Goal: Find contact information: Find contact information

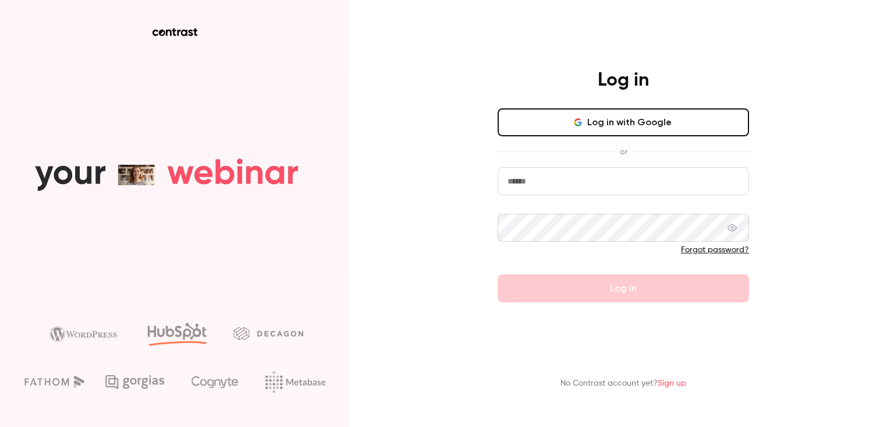
click at [559, 179] on input "email" at bounding box center [624, 181] width 252 height 28
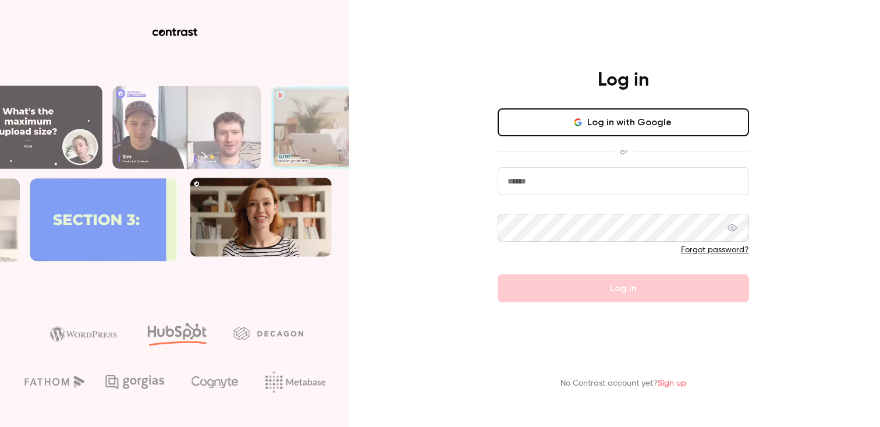
type input "**********"
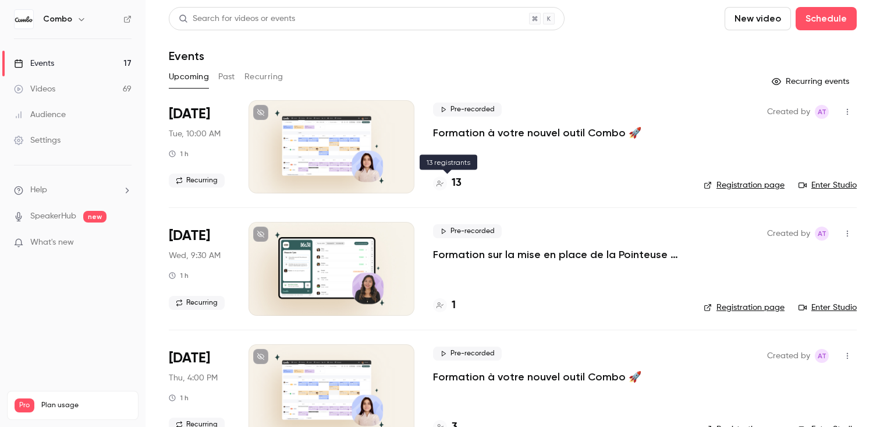
click at [452, 187] on h4 "13" at bounding box center [457, 183] width 10 height 16
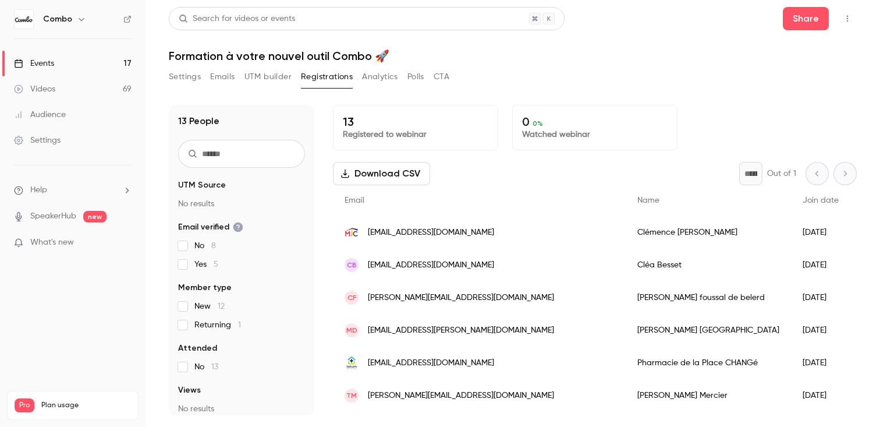
scroll to position [225, 0]
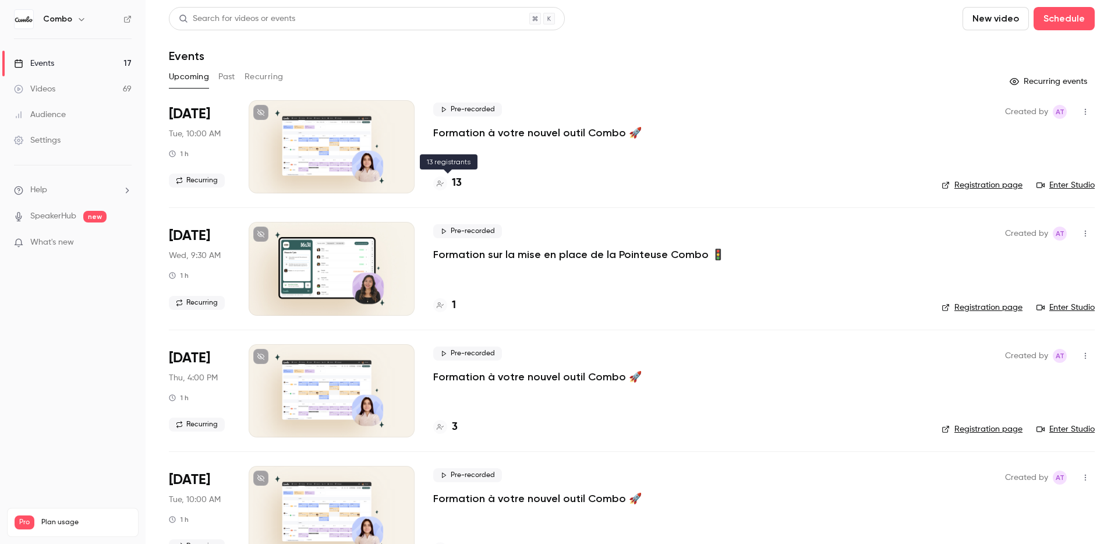
click at [452, 179] on h4 "13" at bounding box center [457, 183] width 10 height 16
click at [880, 186] on link "Enter Studio" at bounding box center [1065, 185] width 58 height 12
click at [458, 183] on h4 "13" at bounding box center [457, 183] width 10 height 16
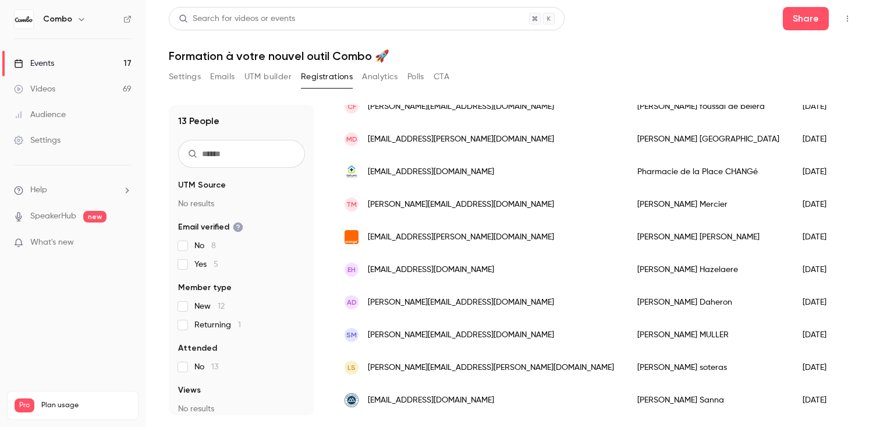
scroll to position [225, 0]
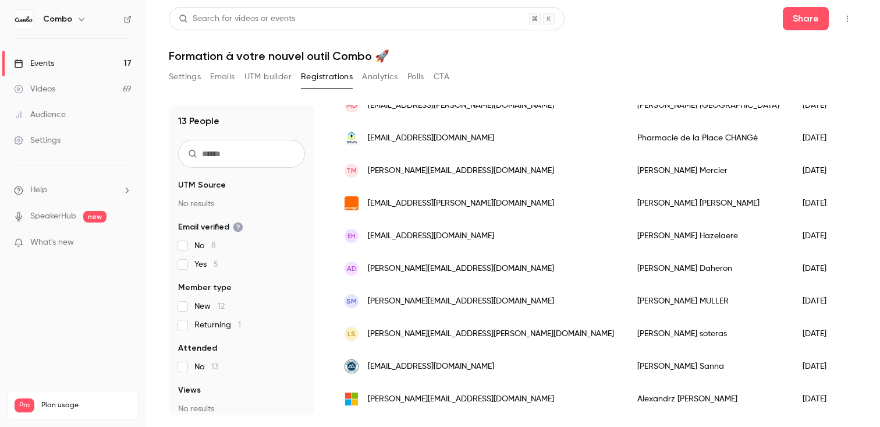
click at [626, 271] on div "[PERSON_NAME]" at bounding box center [708, 268] width 165 height 33
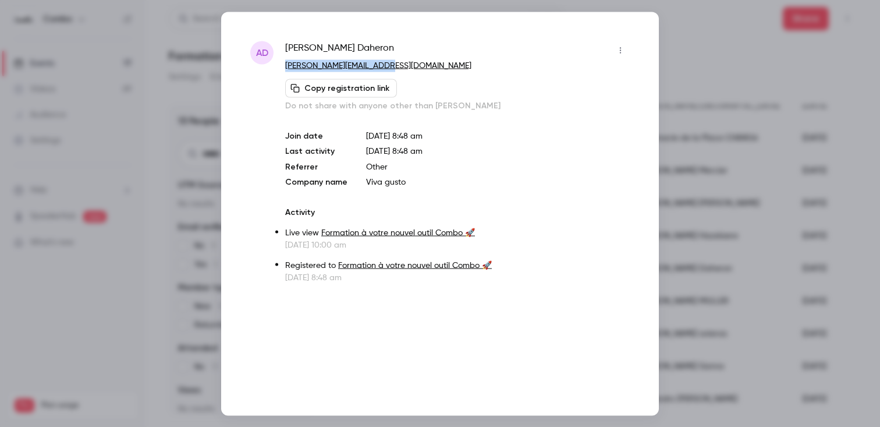
drag, startPoint x: 409, startPoint y: 69, endPoint x: 285, endPoint y: 64, distance: 124.7
click at [285, 64] on div "AD [PERSON_NAME] [PERSON_NAME][EMAIL_ADDRESS][DOMAIN_NAME] Copy registration li…" at bounding box center [440, 162] width 380 height 242
copy link "[PERSON_NAME][EMAIL_ADDRESS][DOMAIN_NAME]"
click at [353, 47] on div "[PERSON_NAME]" at bounding box center [457, 50] width 345 height 19
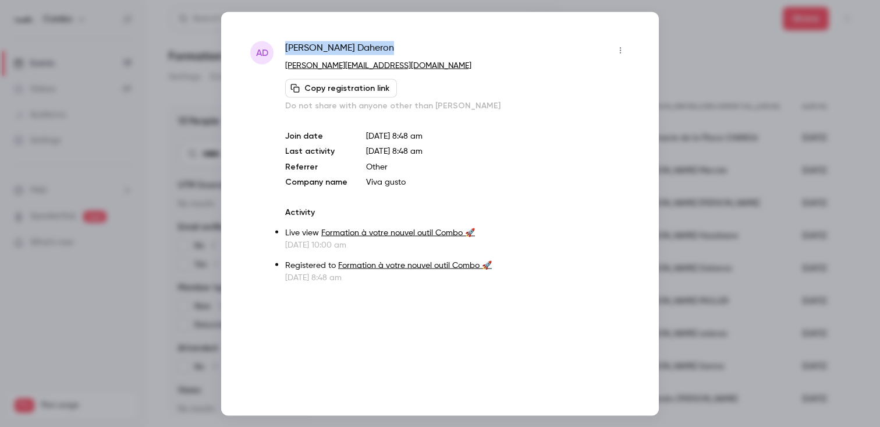
drag, startPoint x: 364, startPoint y: 47, endPoint x: 287, endPoint y: 46, distance: 77.4
click at [287, 46] on div "[PERSON_NAME]" at bounding box center [457, 50] width 345 height 19
copy span "[PERSON_NAME]"
click at [710, 119] on div at bounding box center [440, 213] width 880 height 427
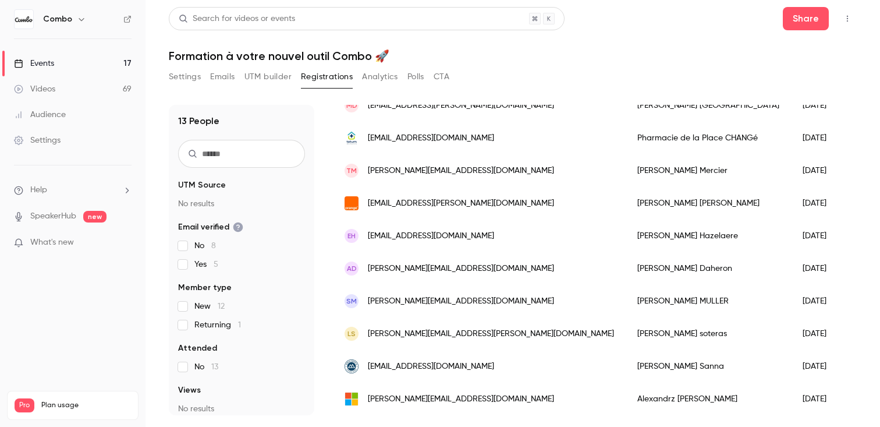
click at [626, 392] on div "[PERSON_NAME]" at bounding box center [708, 399] width 165 height 33
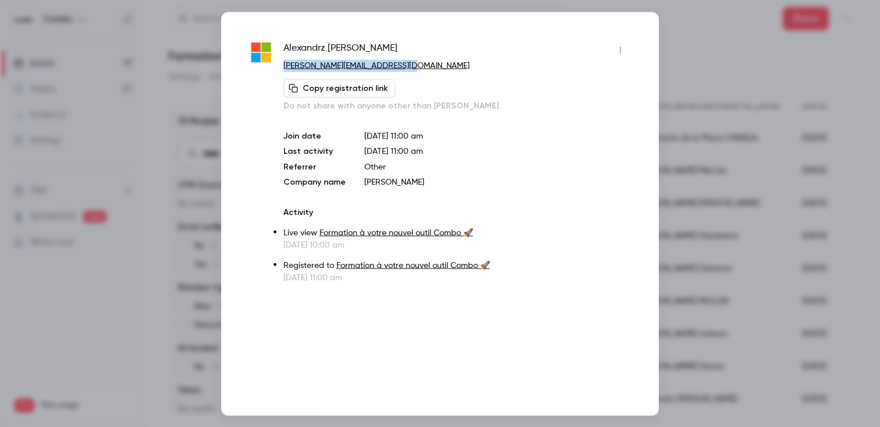
drag, startPoint x: 423, startPoint y: 62, endPoint x: 277, endPoint y: 68, distance: 145.7
click at [277, 68] on div "[PERSON_NAME] [PERSON_NAME][EMAIL_ADDRESS][DOMAIN_NAME] Copy registration link …" at bounding box center [440, 162] width 380 height 242
copy link "[PERSON_NAME][EMAIL_ADDRESS][DOMAIN_NAME]"
click at [360, 54] on span "[PERSON_NAME]" at bounding box center [341, 50] width 114 height 19
drag, startPoint x: 370, startPoint y: 47, endPoint x: 286, endPoint y: 47, distance: 83.8
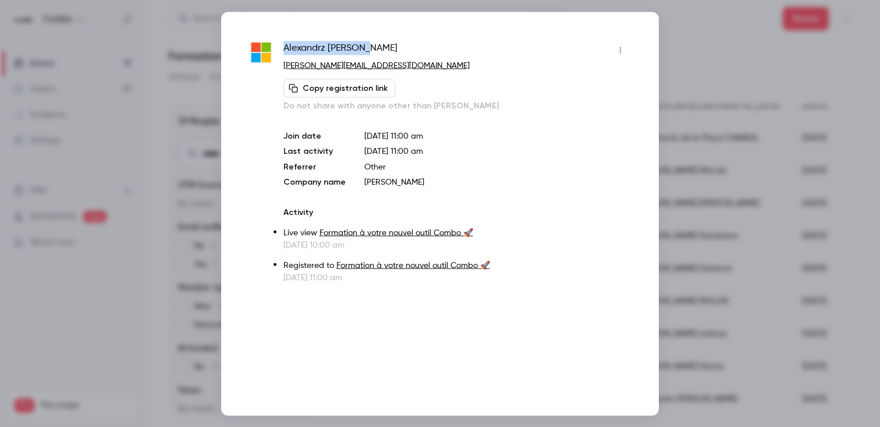
click at [286, 47] on div "[PERSON_NAME]" at bounding box center [457, 50] width 346 height 19
copy span "[PERSON_NAME]"
drag, startPoint x: 419, startPoint y: 62, endPoint x: 279, endPoint y: 66, distance: 140.4
click at [279, 66] on div "[PERSON_NAME] [PERSON_NAME][EMAIL_ADDRESS][DOMAIN_NAME] Copy registration link …" at bounding box center [440, 162] width 380 height 242
click at [374, 182] on p "[PERSON_NAME]" at bounding box center [496, 182] width 265 height 12
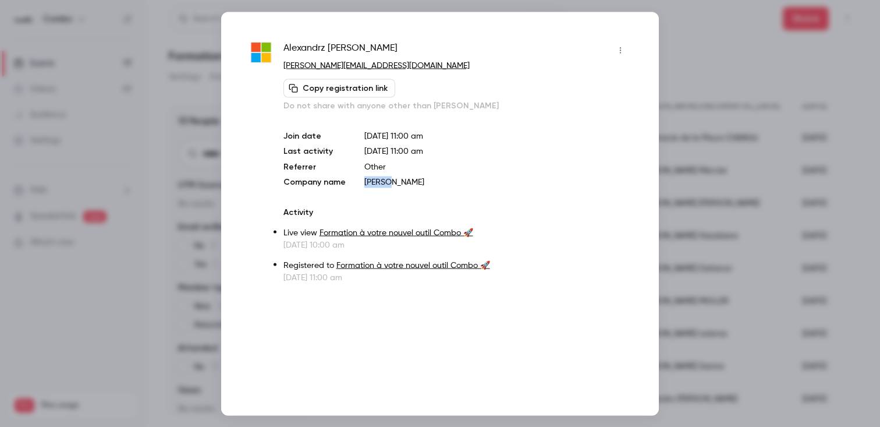
click at [374, 182] on p "[PERSON_NAME]" at bounding box center [496, 182] width 265 height 12
copy p "[PERSON_NAME]"
click at [421, 67] on p "[PERSON_NAME][EMAIL_ADDRESS][DOMAIN_NAME]" at bounding box center [457, 65] width 346 height 12
drag, startPoint x: 429, startPoint y: 67, endPoint x: 282, endPoint y: 67, distance: 146.7
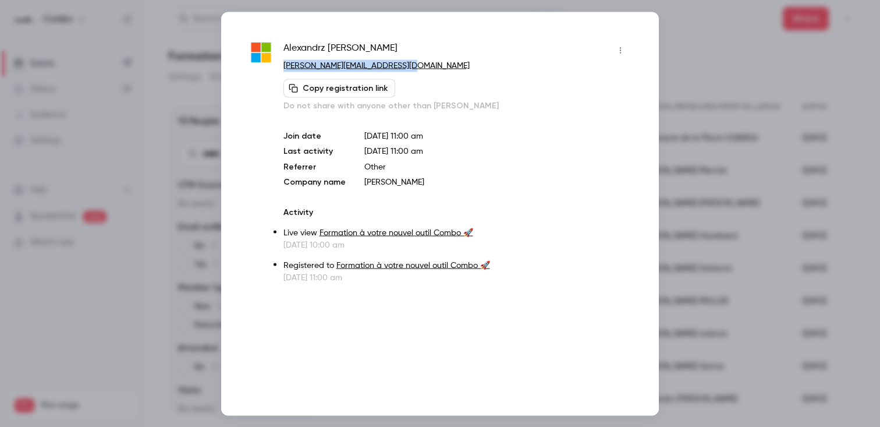
click at [282, 67] on div "[PERSON_NAME] [PERSON_NAME][EMAIL_ADDRESS][DOMAIN_NAME] Copy registration link …" at bounding box center [440, 162] width 380 height 242
copy link "[PERSON_NAME][EMAIL_ADDRESS][DOMAIN_NAME]"
drag, startPoint x: 626, startPoint y: 92, endPoint x: 647, endPoint y: 93, distance: 21.6
click at [629, 92] on div "Copy registration link Do not share with anyone other than [PERSON_NAME]" at bounding box center [457, 95] width 346 height 33
click at [709, 93] on div at bounding box center [440, 213] width 880 height 427
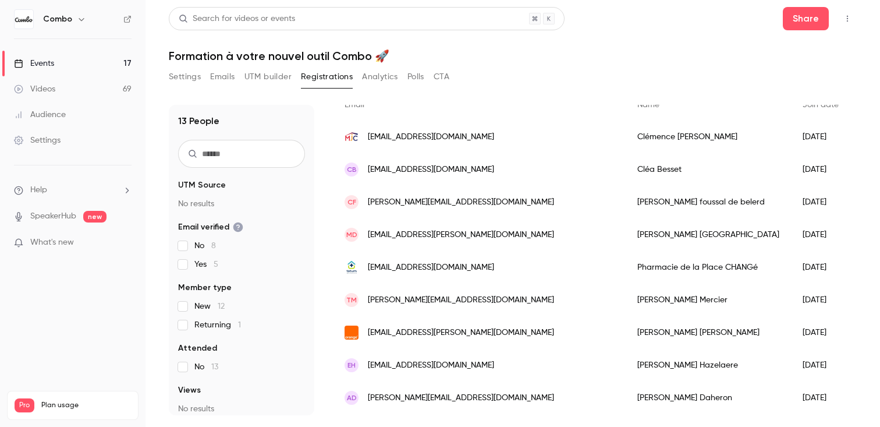
scroll to position [80, 0]
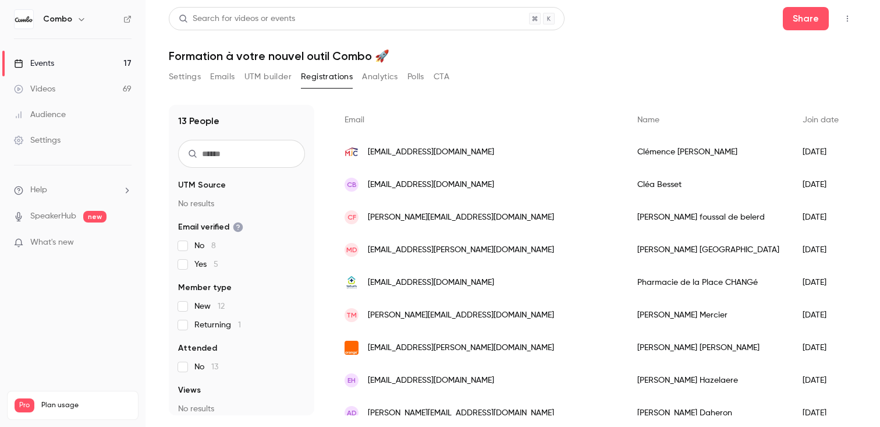
click at [626, 185] on div "[PERSON_NAME]" at bounding box center [708, 184] width 165 height 33
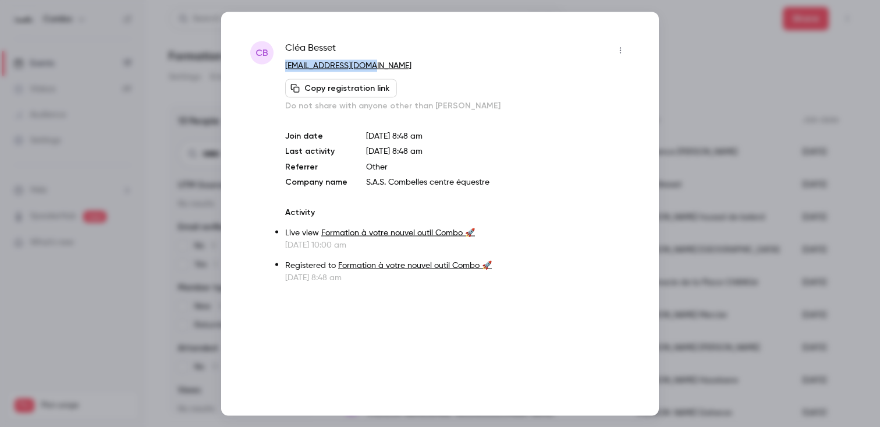
drag, startPoint x: 374, startPoint y: 61, endPoint x: 281, endPoint y: 66, distance: 93.9
click at [281, 66] on div "CB [PERSON_NAME] [EMAIL_ADDRESS][DOMAIN_NAME] Copy registration link Do not sha…" at bounding box center [440, 162] width 380 height 242
copy link "[EMAIL_ADDRESS][DOMAIN_NAME]"
click at [350, 41] on div "[PERSON_NAME]" at bounding box center [457, 50] width 345 height 19
drag, startPoint x: 345, startPoint y: 48, endPoint x: 281, endPoint y: 49, distance: 64.1
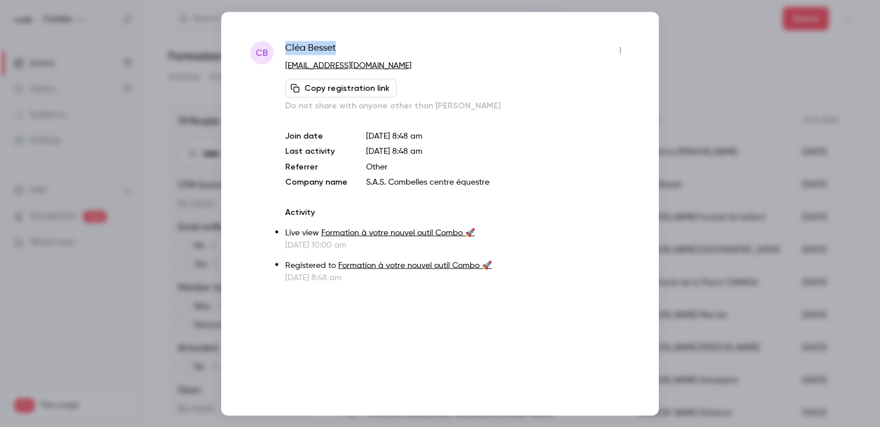
click at [281, 49] on div "CB [PERSON_NAME] [EMAIL_ADDRESS][DOMAIN_NAME] Copy registration link Do not sha…" at bounding box center [440, 162] width 380 height 242
copy span "[PERSON_NAME]"
click at [710, 124] on div at bounding box center [440, 213] width 880 height 427
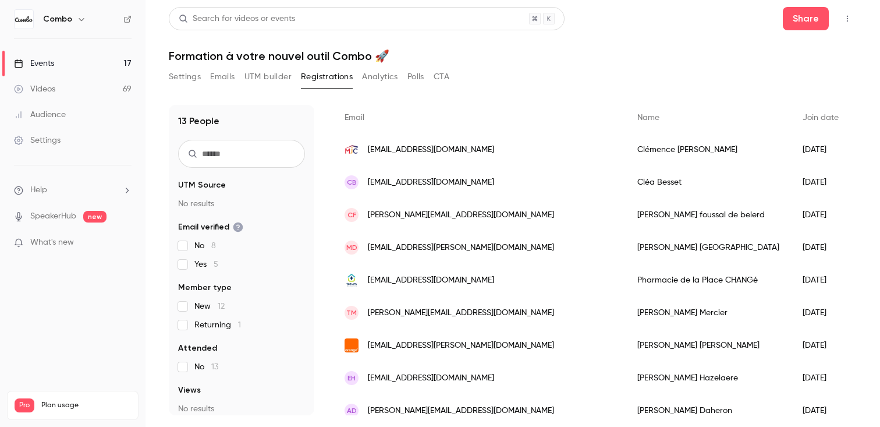
scroll to position [0, 0]
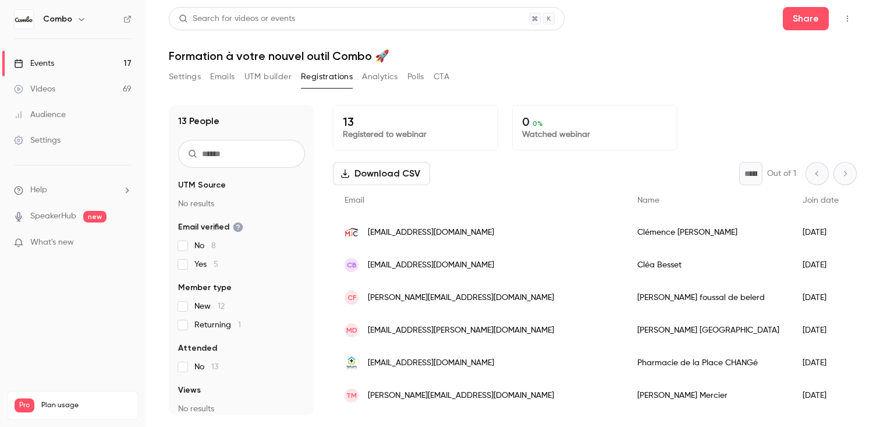
click at [626, 234] on div "[PERSON_NAME]" at bounding box center [708, 232] width 165 height 33
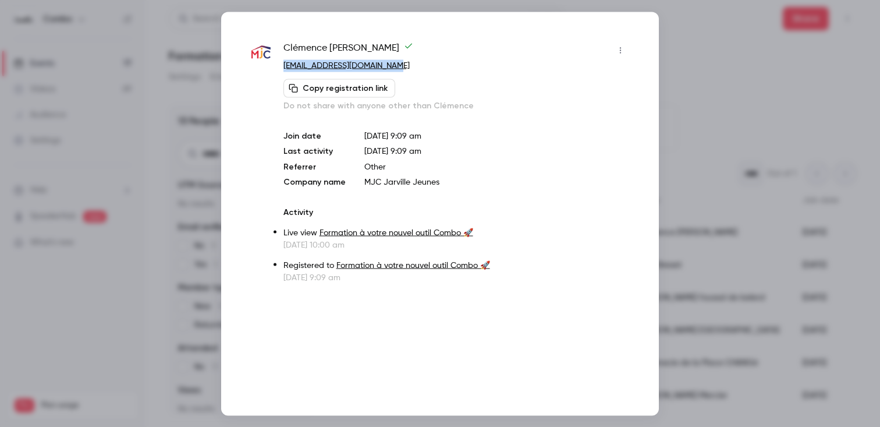
drag, startPoint x: 405, startPoint y: 62, endPoint x: 281, endPoint y: 62, distance: 124.6
click at [281, 62] on div "[PERSON_NAME] [EMAIL_ADDRESS][DOMAIN_NAME] Copy registration link Do not share …" at bounding box center [440, 162] width 380 height 242
copy link "[EMAIL_ADDRESS][DOMAIN_NAME]"
drag, startPoint x: 380, startPoint y: 45, endPoint x: 282, endPoint y: 48, distance: 97.9
click at [282, 48] on div "[PERSON_NAME] [EMAIL_ADDRESS][DOMAIN_NAME] Copy registration link Do not share …" at bounding box center [440, 162] width 380 height 242
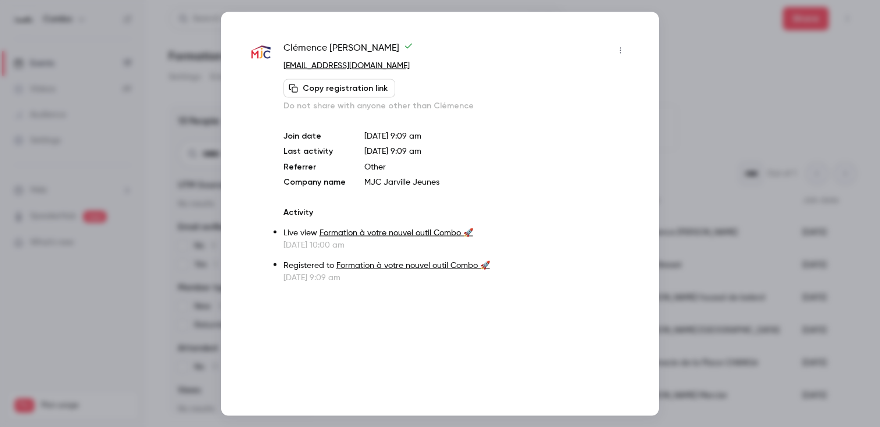
click at [679, 123] on div at bounding box center [440, 213] width 880 height 427
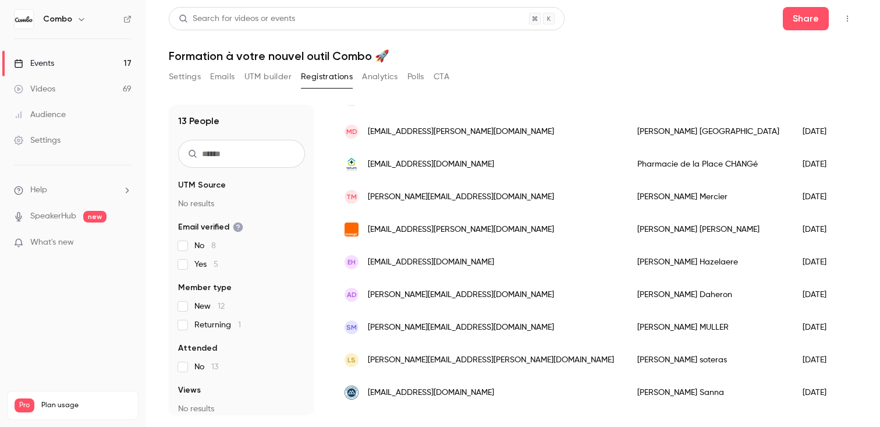
scroll to position [225, 0]
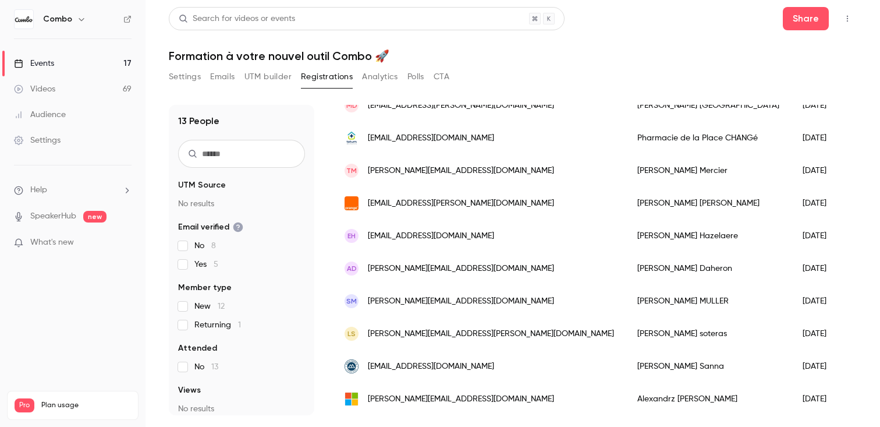
click at [626, 237] on div "[PERSON_NAME]" at bounding box center [708, 235] width 165 height 33
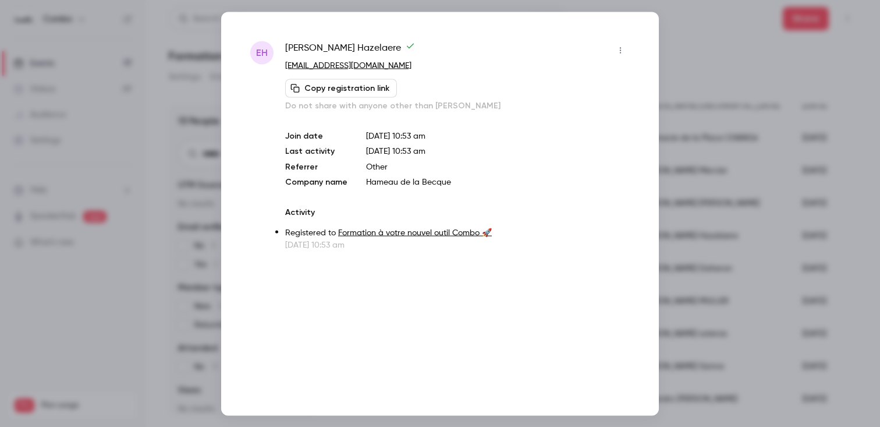
click at [693, 221] on div at bounding box center [440, 213] width 880 height 427
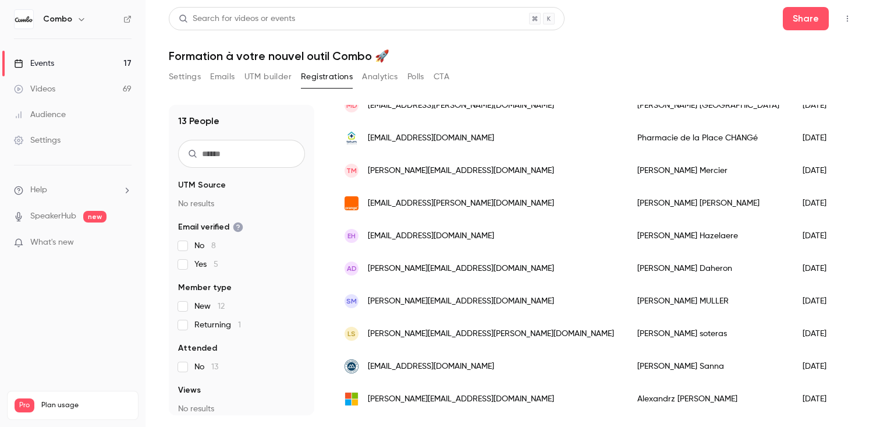
click at [626, 370] on div "[PERSON_NAME]" at bounding box center [708, 366] width 165 height 33
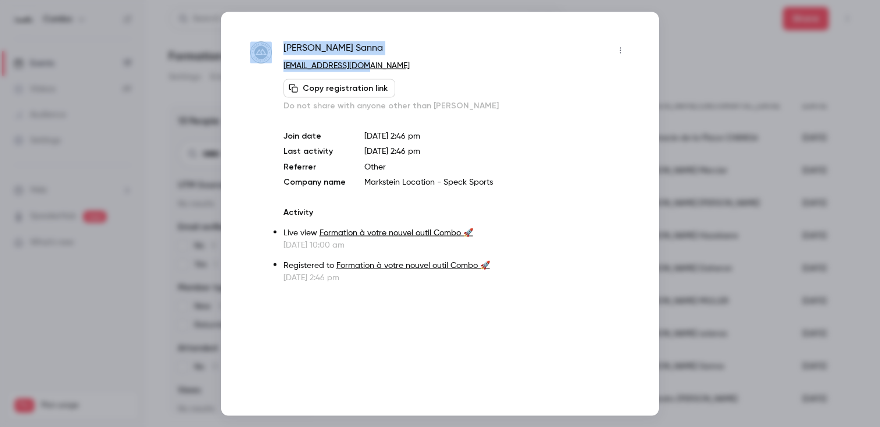
drag, startPoint x: 380, startPoint y: 66, endPoint x: 271, endPoint y: 65, distance: 109.5
click at [271, 65] on div "[PERSON_NAME] [EMAIL_ADDRESS][DOMAIN_NAME] Copy registration link Do not share …" at bounding box center [440, 162] width 380 height 242
click at [357, 58] on div "[PERSON_NAME]" at bounding box center [457, 50] width 346 height 19
drag, startPoint x: 358, startPoint y: 45, endPoint x: 278, endPoint y: 45, distance: 79.8
click at [278, 45] on div "[PERSON_NAME] [EMAIL_ADDRESS][DOMAIN_NAME] Copy registration link Do not share …" at bounding box center [440, 162] width 380 height 242
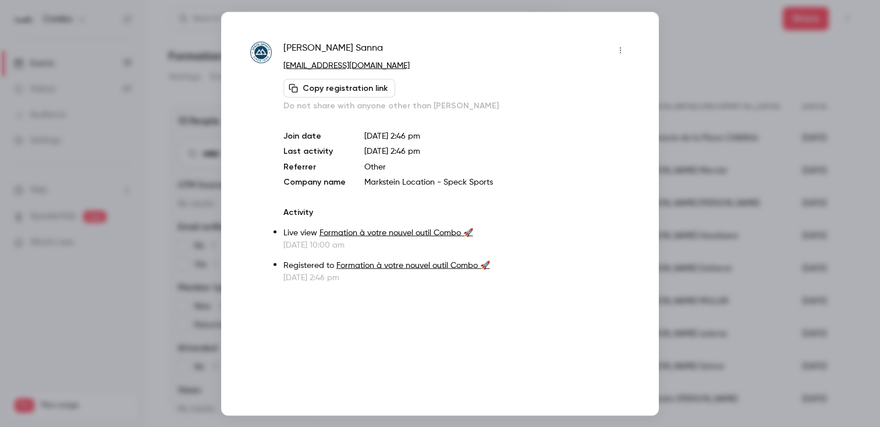
click at [702, 169] on div at bounding box center [440, 213] width 880 height 427
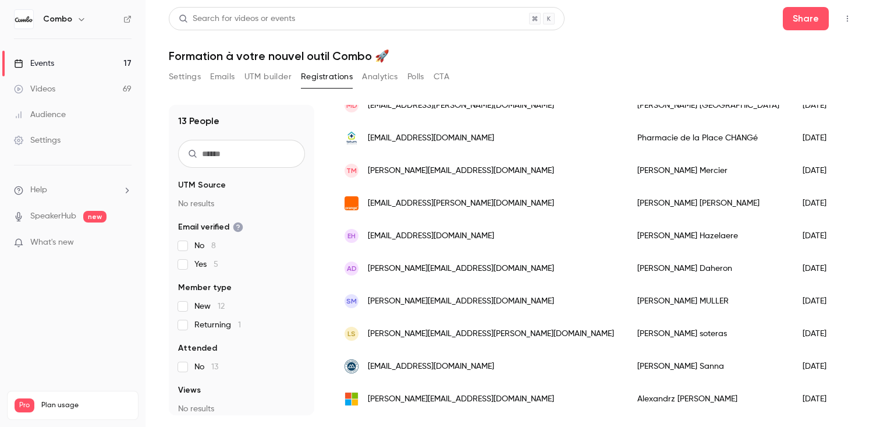
click at [626, 325] on div "[PERSON_NAME]" at bounding box center [708, 333] width 165 height 33
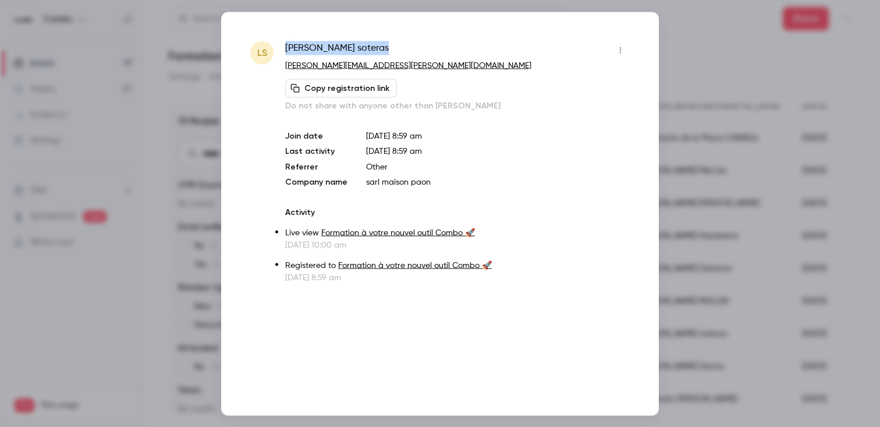
drag, startPoint x: 351, startPoint y: 50, endPoint x: 276, endPoint y: 47, distance: 75.2
click at [276, 47] on div "[PERSON_NAME] soteras [EMAIL_ADDRESS][PERSON_NAME][DOMAIN_NAME] Copy registrati…" at bounding box center [440, 162] width 380 height 242
click at [732, 146] on div at bounding box center [440, 213] width 880 height 427
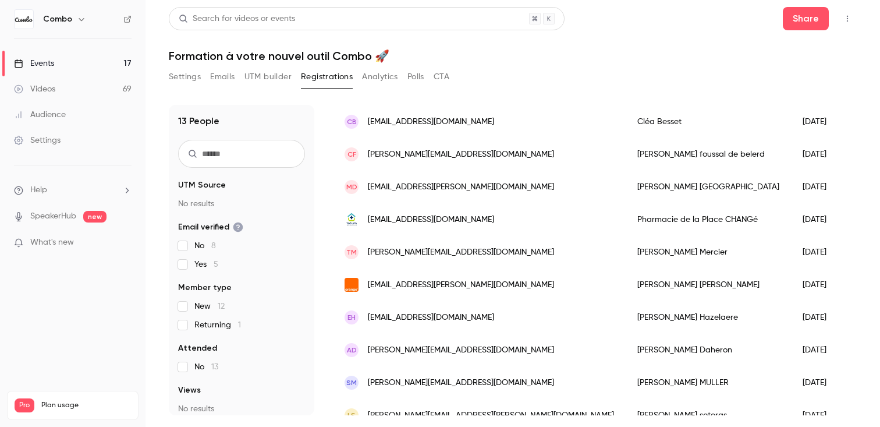
scroll to position [86, 0]
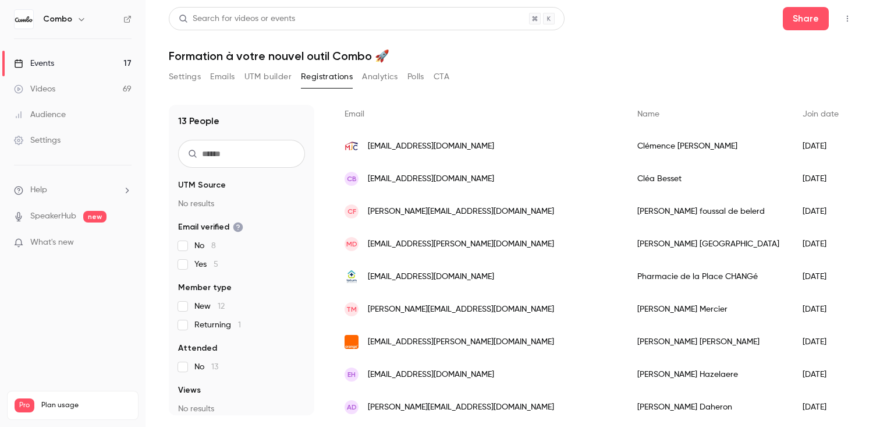
click at [626, 224] on div "[PERSON_NAME]" at bounding box center [708, 211] width 165 height 33
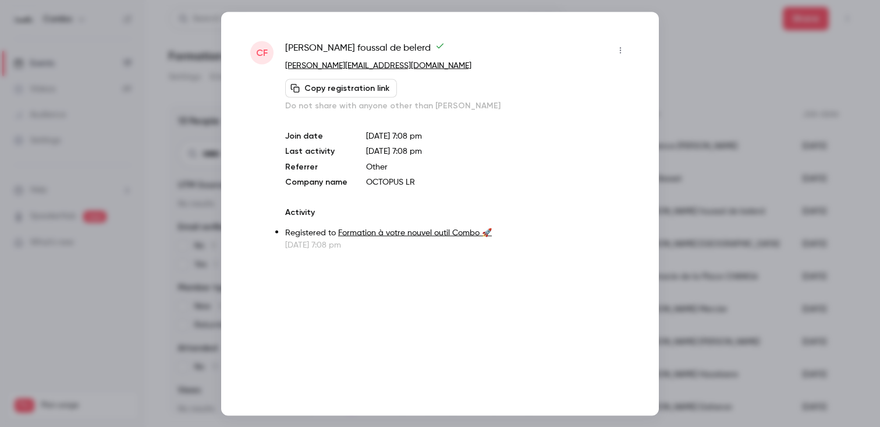
click at [666, 232] on div at bounding box center [440, 213] width 880 height 427
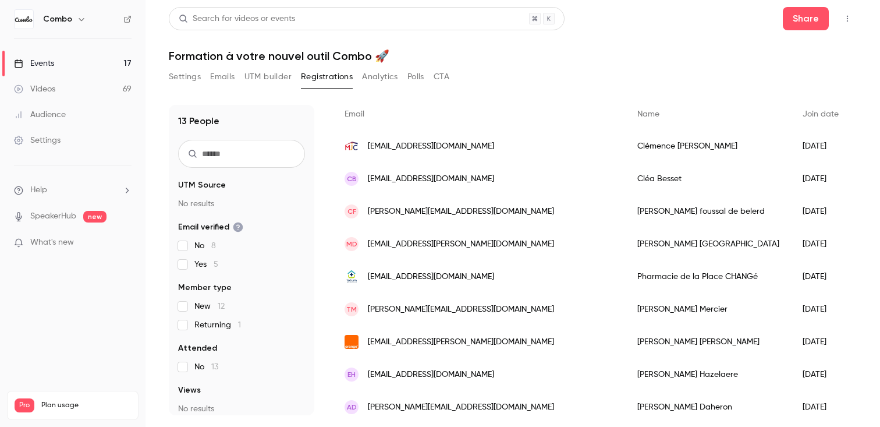
click at [626, 252] on div "[PERSON_NAME]" at bounding box center [708, 244] width 165 height 33
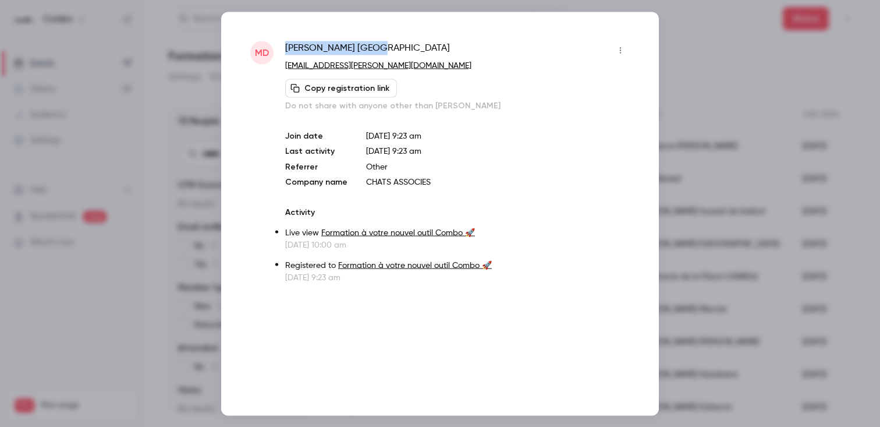
drag, startPoint x: 370, startPoint y: 52, endPoint x: 282, endPoint y: 48, distance: 88.6
click at [282, 48] on div "MD [PERSON_NAME] [EMAIL_ADDRESS][PERSON_NAME][DOMAIN_NAME] Copy registration li…" at bounding box center [440, 162] width 380 height 242
click at [686, 90] on div at bounding box center [440, 213] width 880 height 427
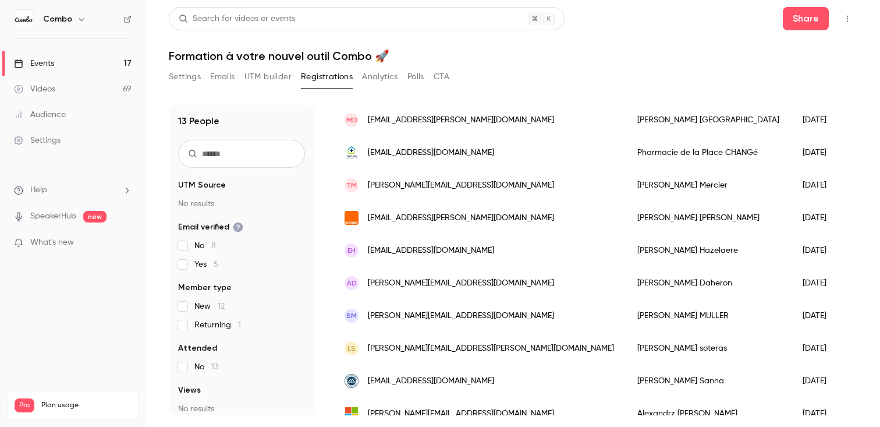
scroll to position [225, 0]
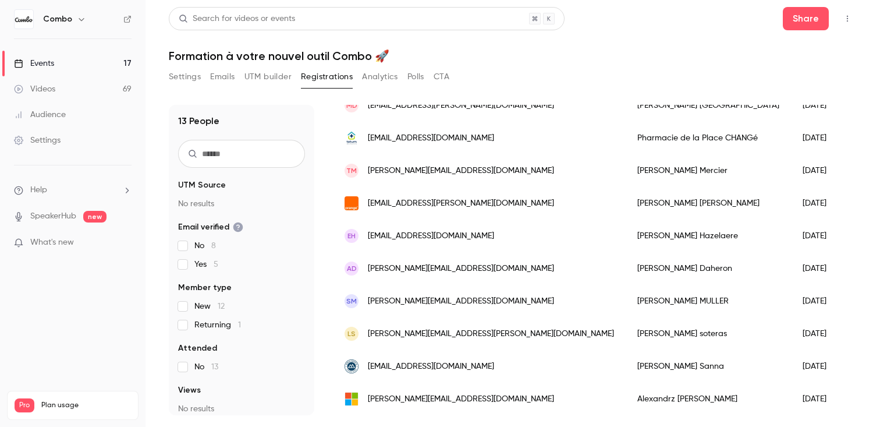
click at [626, 331] on div "[PERSON_NAME]" at bounding box center [708, 333] width 165 height 33
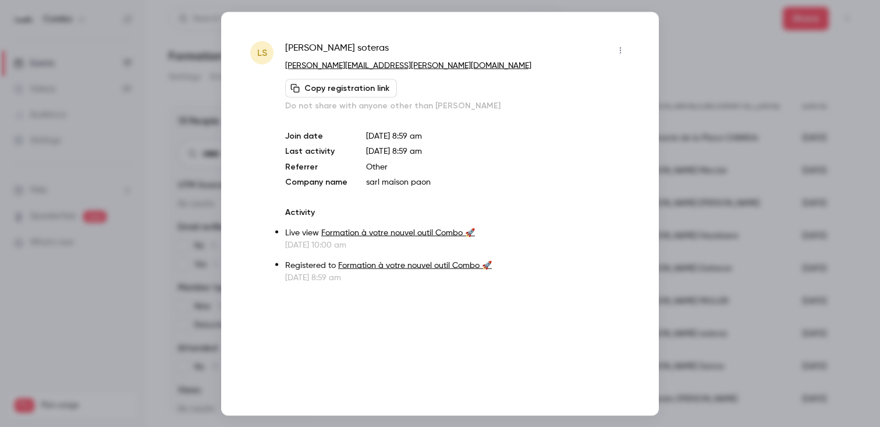
click at [381, 47] on div "[PERSON_NAME]" at bounding box center [457, 50] width 345 height 19
drag, startPoint x: 381, startPoint y: 47, endPoint x: 276, endPoint y: 47, distance: 104.8
click at [276, 47] on div "[PERSON_NAME] soteras [EMAIL_ADDRESS][PERSON_NAME][DOMAIN_NAME] Copy registrati…" at bounding box center [440, 162] width 380 height 242
click at [710, 97] on div at bounding box center [440, 213] width 880 height 427
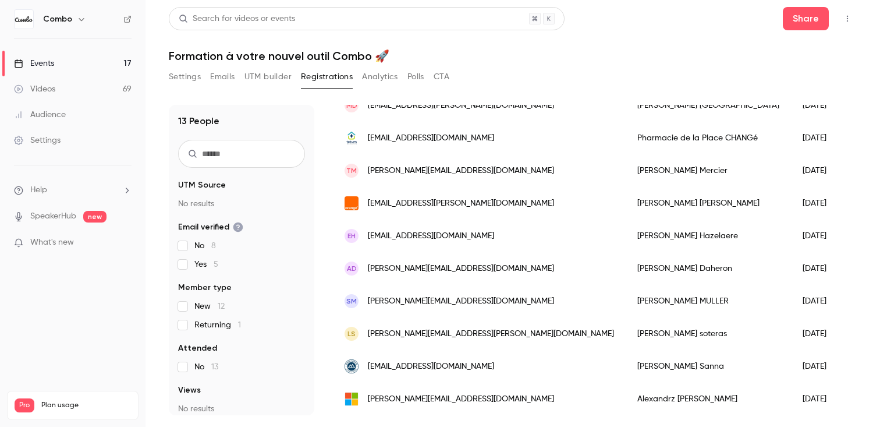
click at [626, 195] on div "[PERSON_NAME]" at bounding box center [708, 203] width 165 height 33
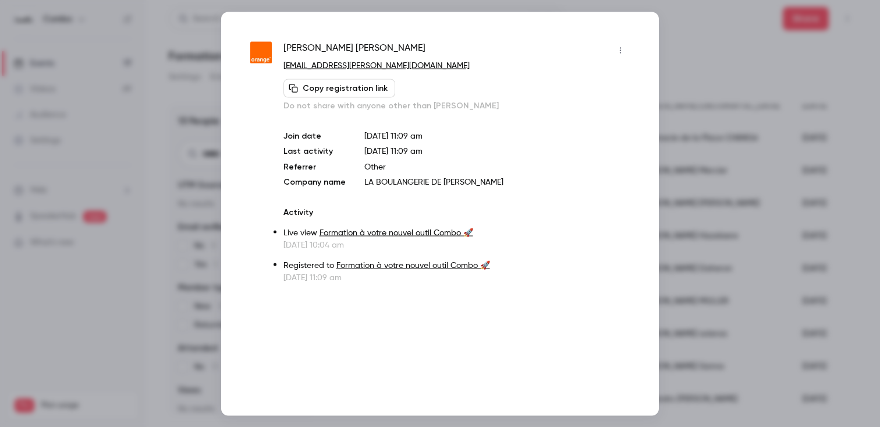
click at [393, 44] on div "[PERSON_NAME]" at bounding box center [457, 50] width 346 height 19
drag, startPoint x: 385, startPoint y: 51, endPoint x: 288, endPoint y: 45, distance: 97.4
click at [288, 45] on div "[PERSON_NAME]" at bounding box center [457, 50] width 346 height 19
click at [295, 48] on span "[PERSON_NAME]" at bounding box center [355, 50] width 142 height 19
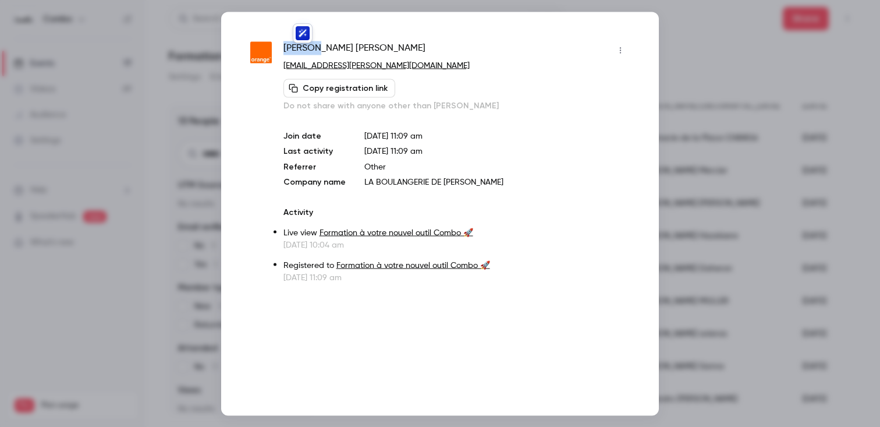
click at [295, 48] on span "[PERSON_NAME]" at bounding box center [355, 50] width 142 height 19
click at [654, 161] on div "[PERSON_NAME] [EMAIL_ADDRESS][PERSON_NAME][DOMAIN_NAME] Copy registration link …" at bounding box center [440, 213] width 438 height 403
click at [674, 185] on div at bounding box center [440, 213] width 880 height 427
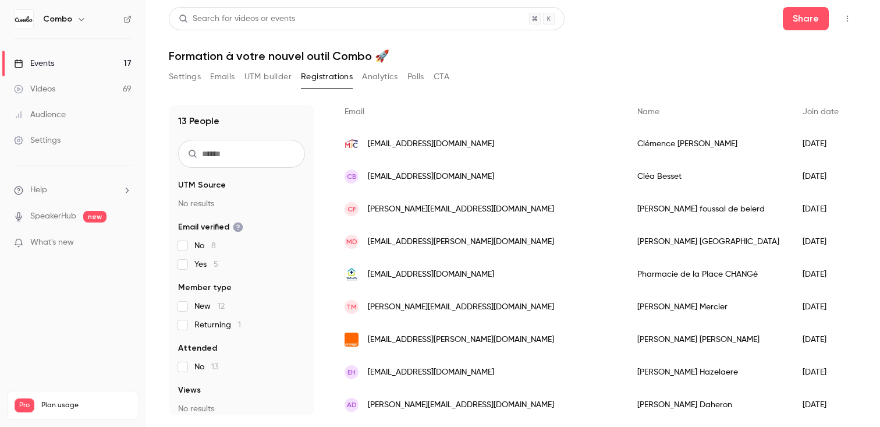
scroll to position [82, 0]
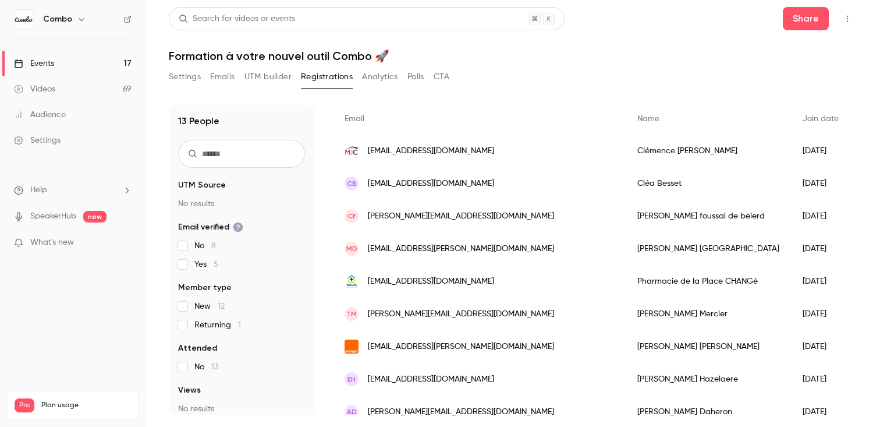
click at [626, 245] on div "[PERSON_NAME]" at bounding box center [708, 248] width 165 height 33
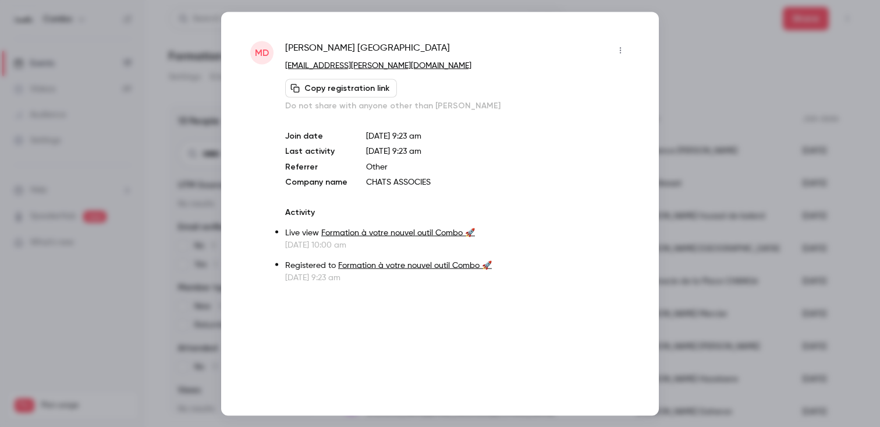
click at [341, 44] on span "[PERSON_NAME]" at bounding box center [367, 50] width 165 height 19
click at [718, 176] on div at bounding box center [440, 213] width 880 height 427
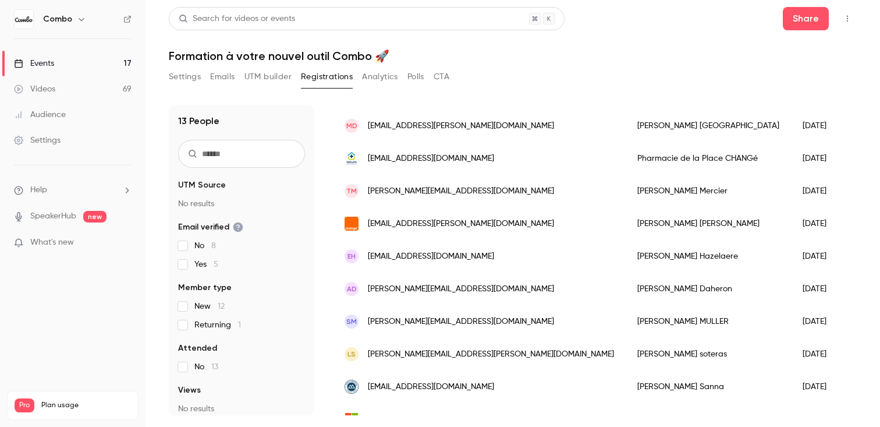
scroll to position [207, 0]
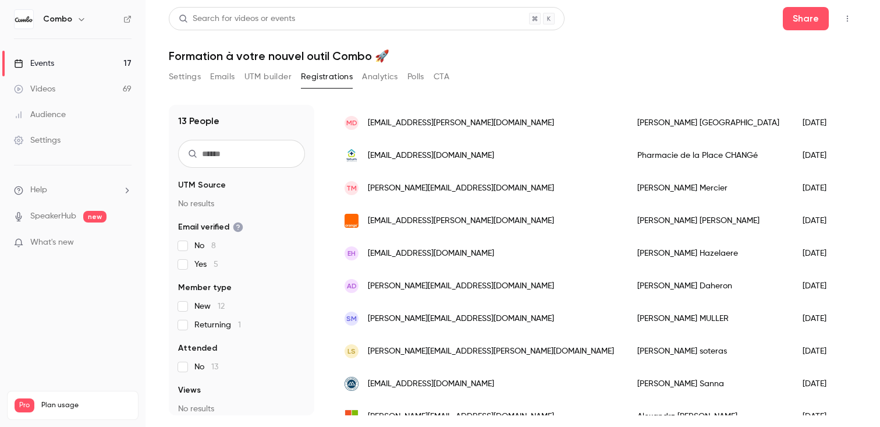
click at [626, 155] on div "Pharmacie de la [GEOGRAPHIC_DATA]" at bounding box center [708, 155] width 165 height 33
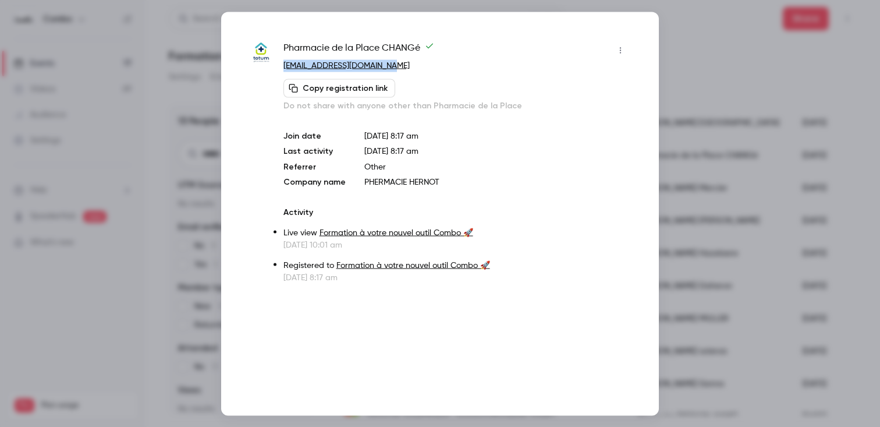
drag, startPoint x: 402, startPoint y: 62, endPoint x: 281, endPoint y: 59, distance: 121.1
click at [281, 59] on div "Pharmacie de la Place CHANGé [EMAIL_ADDRESS][DOMAIN_NAME] Copy registration lin…" at bounding box center [440, 162] width 380 height 242
click at [735, 155] on div at bounding box center [440, 213] width 880 height 427
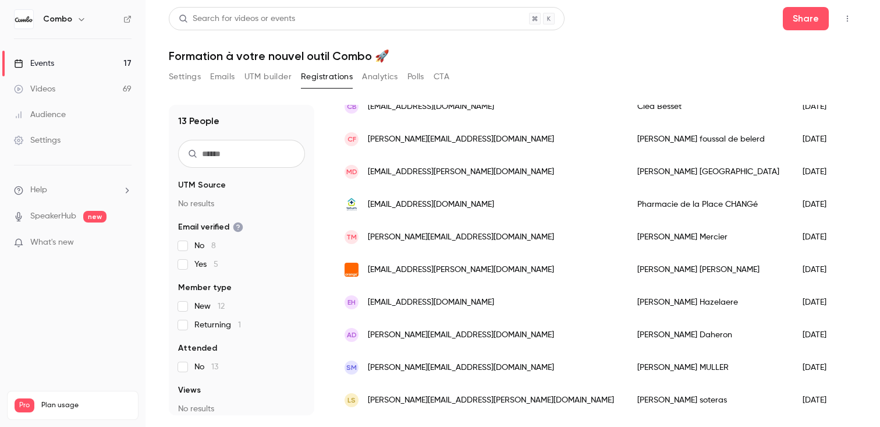
scroll to position [149, 0]
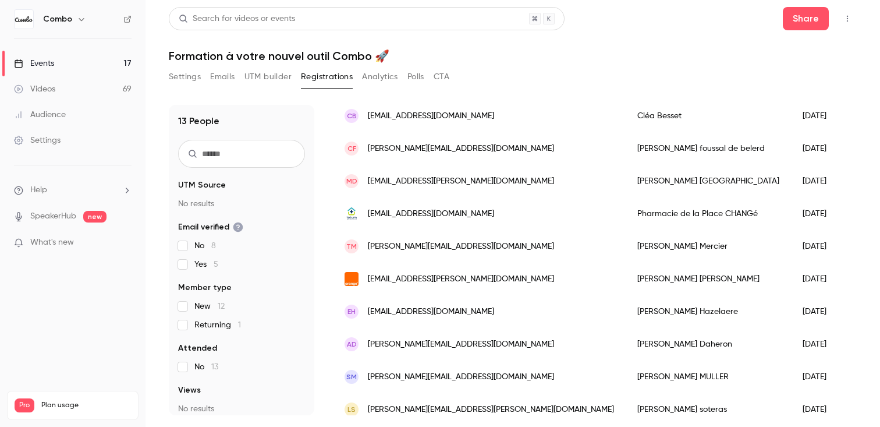
click at [626, 236] on div "[PERSON_NAME]" at bounding box center [708, 246] width 165 height 33
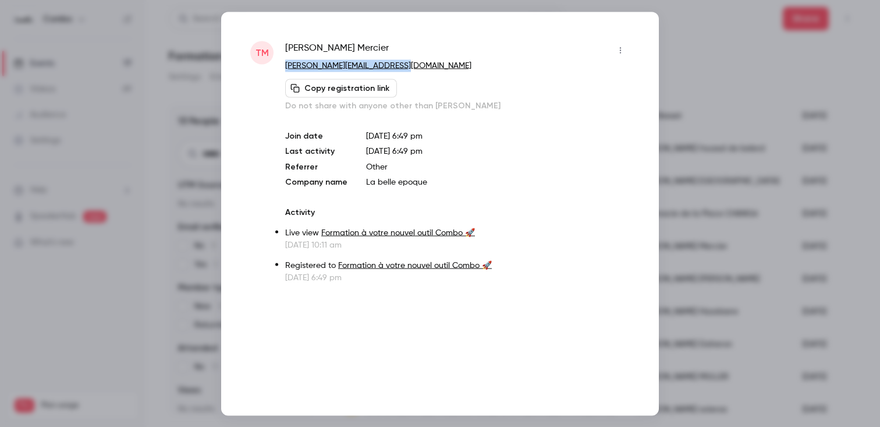
drag, startPoint x: 438, startPoint y: 66, endPoint x: 283, endPoint y: 62, distance: 154.9
click at [283, 62] on div "[PERSON_NAME] Mercier [EMAIL_ADDRESS][DOMAIN_NAME] Copy registration link Do no…" at bounding box center [440, 162] width 380 height 242
click at [374, 39] on div "[PERSON_NAME] Mercier [EMAIL_ADDRESS][DOMAIN_NAME] Copy registration link Do no…" at bounding box center [440, 213] width 438 height 403
drag, startPoint x: 374, startPoint y: 39, endPoint x: 325, endPoint y: 40, distance: 48.3
click at [299, 40] on div "[PERSON_NAME] Mercier [EMAIL_ADDRESS][DOMAIN_NAME] Copy registration link Do no…" at bounding box center [440, 213] width 438 height 403
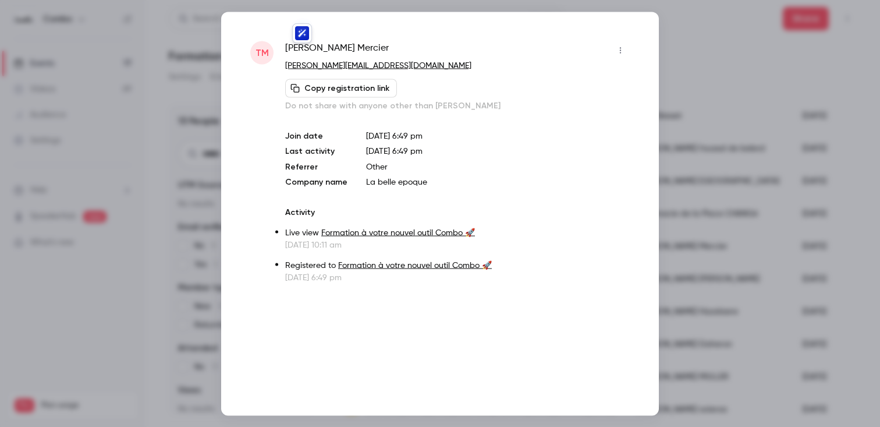
click at [336, 40] on div "[PERSON_NAME] Mercier [EMAIL_ADDRESS][DOMAIN_NAME] Copy registration link Do no…" at bounding box center [440, 213] width 438 height 403
click at [336, 41] on span "[PERSON_NAME]" at bounding box center [337, 50] width 104 height 19
click at [338, 49] on span "[PERSON_NAME]" at bounding box center [337, 50] width 104 height 19
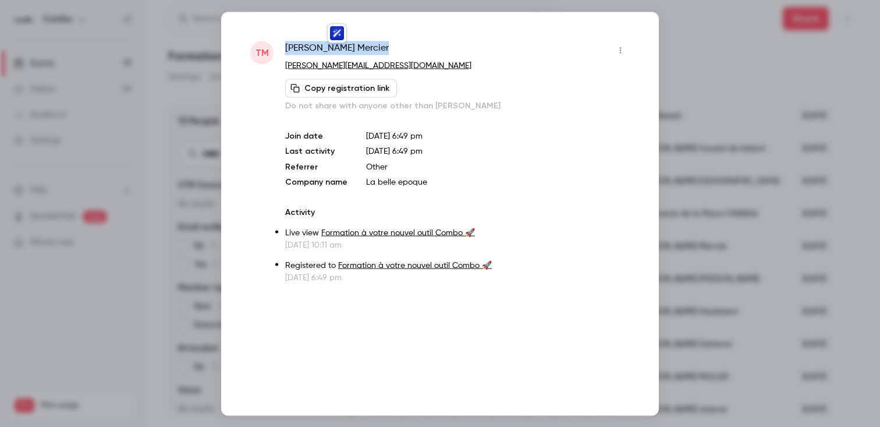
click at [338, 49] on span "[PERSON_NAME]" at bounding box center [337, 50] width 104 height 19
click at [691, 64] on div at bounding box center [440, 213] width 880 height 427
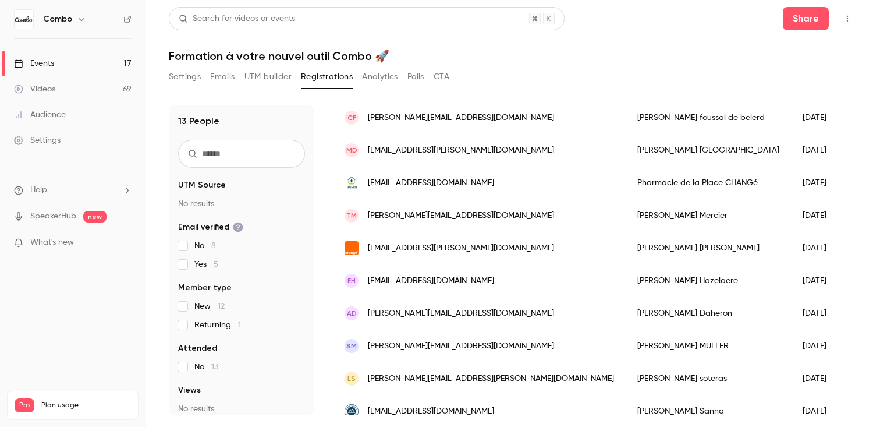
scroll to position [225, 0]
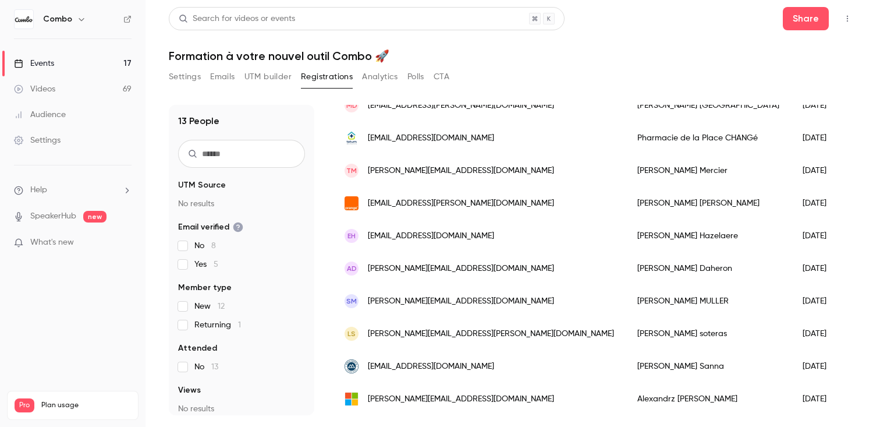
click at [520, 336] on div "ls [EMAIL_ADDRESS][PERSON_NAME][DOMAIN_NAME]" at bounding box center [479, 333] width 293 height 33
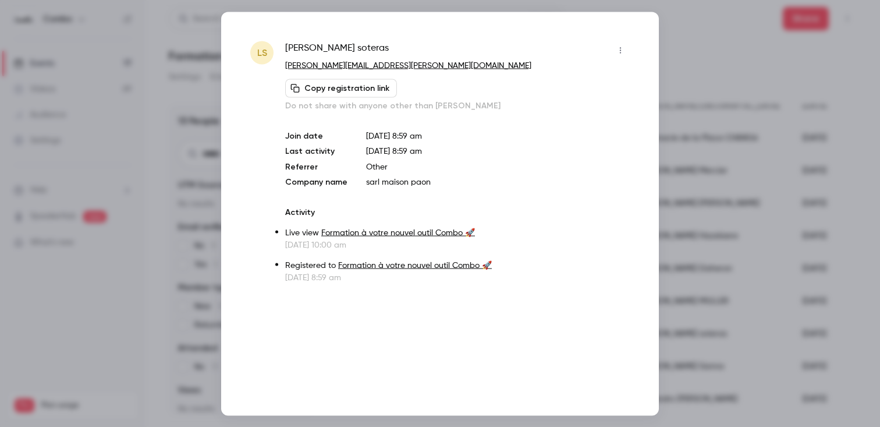
click at [330, 44] on span "[PERSON_NAME]" at bounding box center [337, 50] width 104 height 19
click at [182, 75] on div at bounding box center [440, 213] width 880 height 427
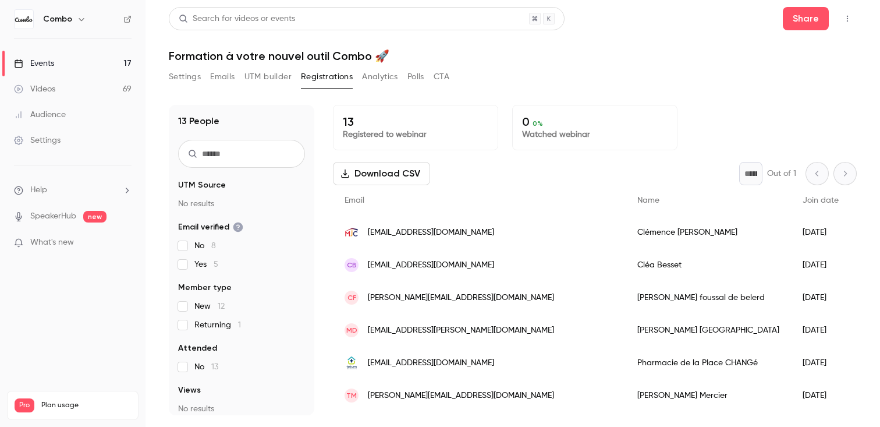
scroll to position [30, 0]
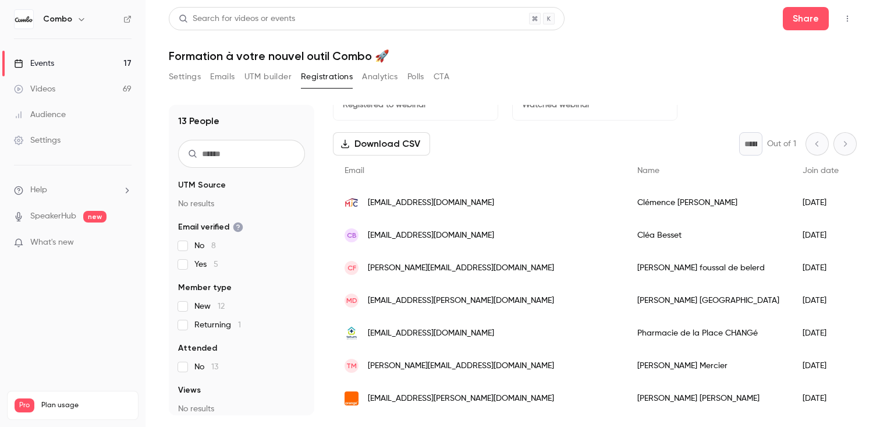
click at [626, 232] on div "[PERSON_NAME]" at bounding box center [708, 235] width 165 height 33
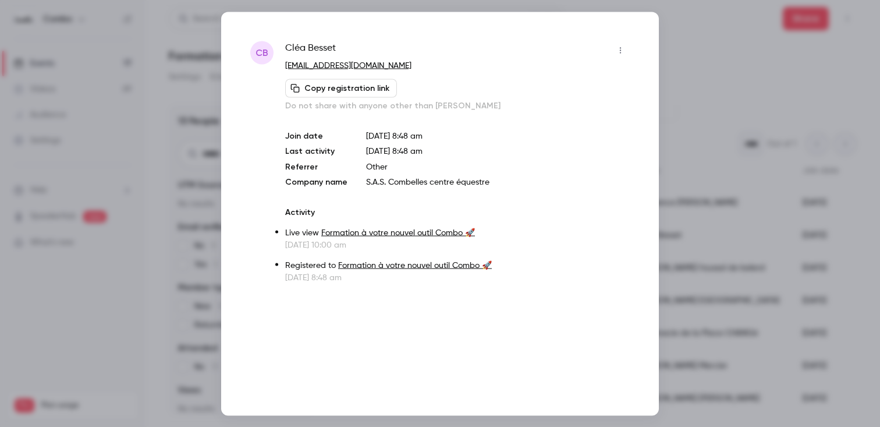
click at [332, 41] on span "[PERSON_NAME]" at bounding box center [310, 50] width 51 height 19
click at [331, 41] on span "[PERSON_NAME]" at bounding box center [310, 50] width 51 height 19
click at [738, 133] on div at bounding box center [440, 213] width 880 height 427
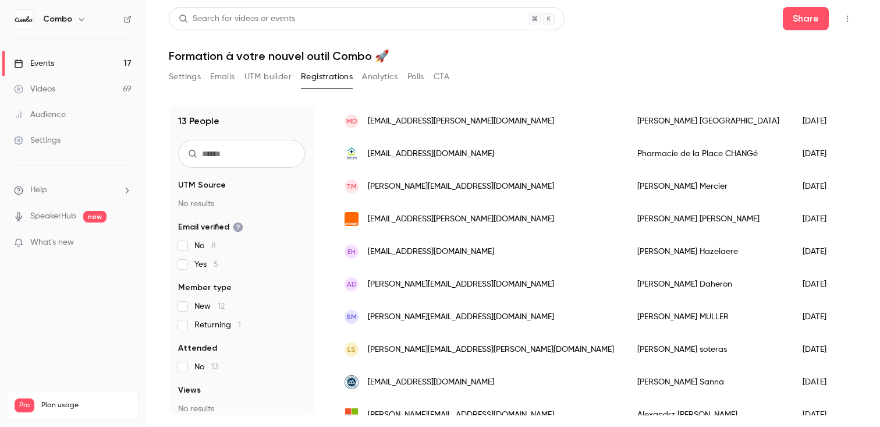
scroll to position [225, 0]
